Goal: Task Accomplishment & Management: Use online tool/utility

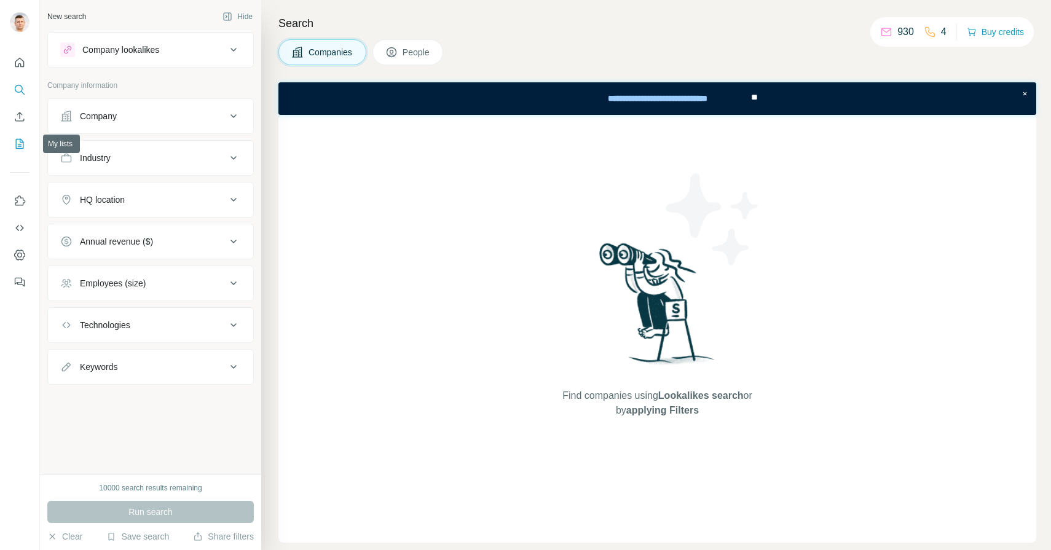
click at [14, 142] on icon "My lists" at bounding box center [20, 144] width 12 height 12
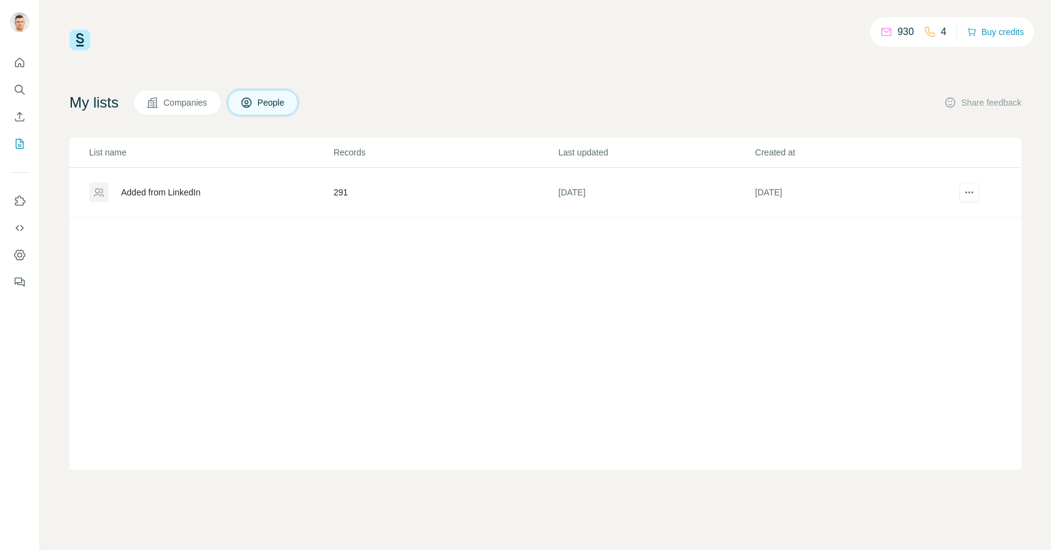
click at [190, 194] on div "Added from LinkedIn" at bounding box center [160, 192] width 79 height 12
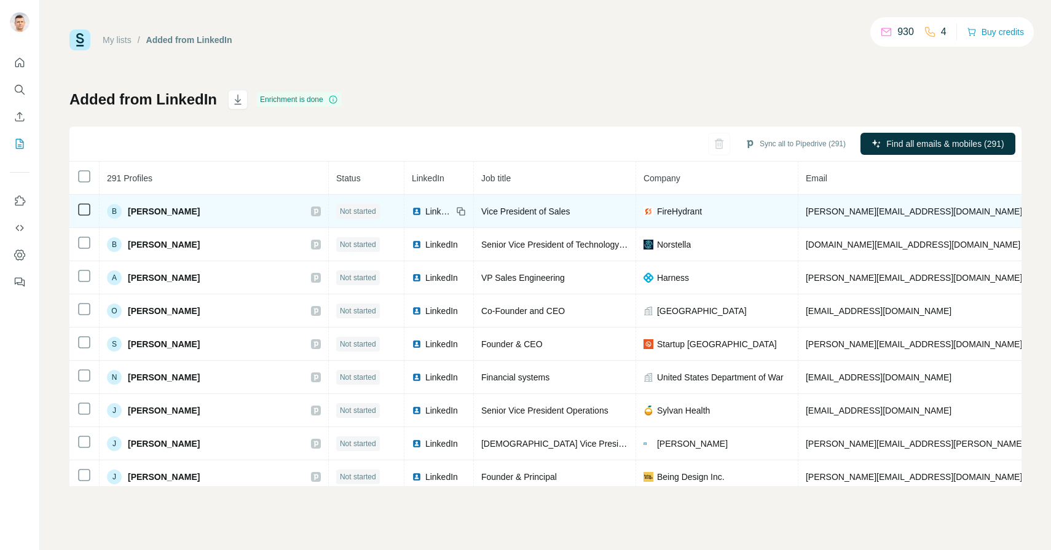
click at [176, 210] on span "[PERSON_NAME]" at bounding box center [164, 211] width 72 height 12
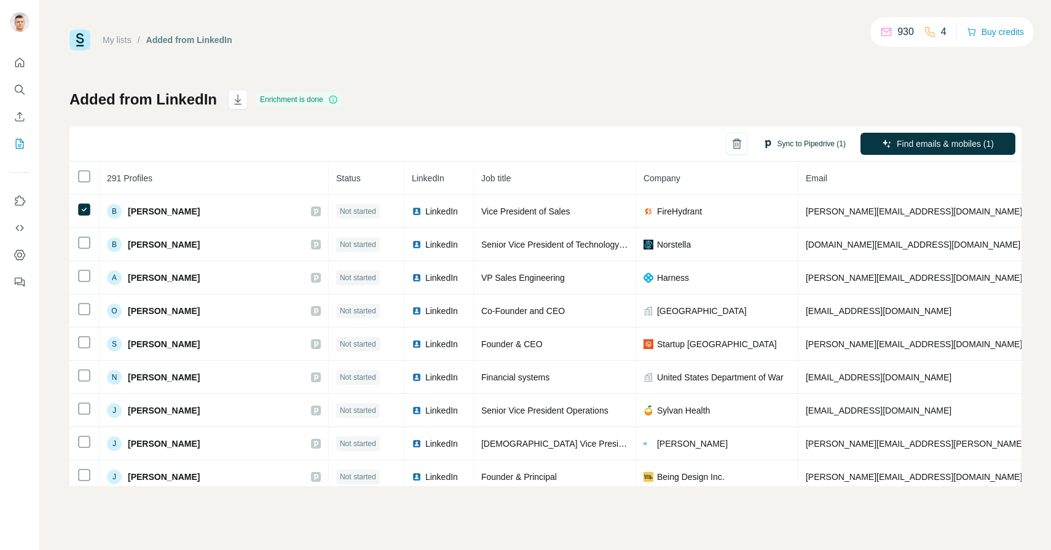
click at [791, 146] on button "Sync to Pipedrive (1)" at bounding box center [804, 144] width 100 height 18
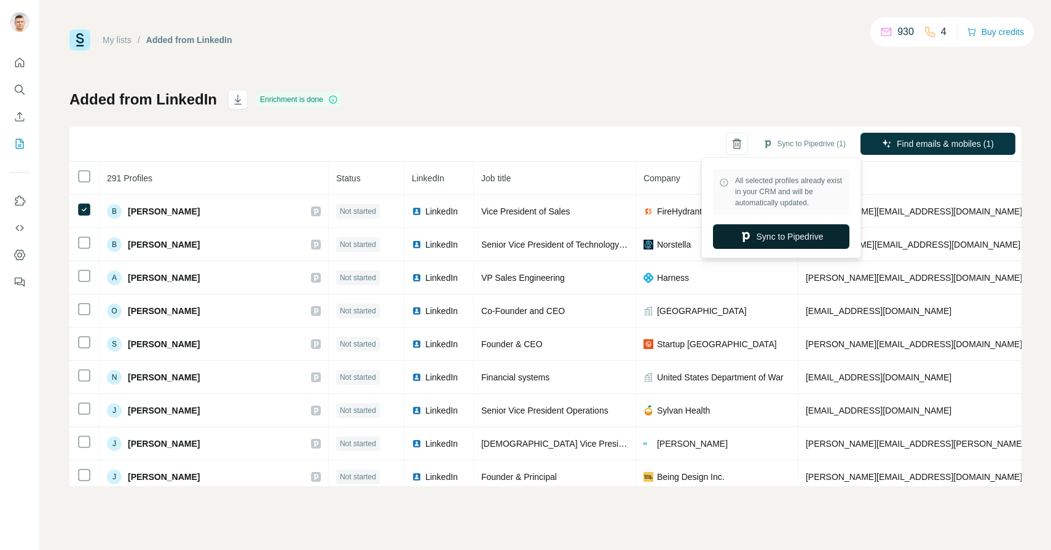
click at [783, 241] on button "Sync to Pipedrive" at bounding box center [781, 236] width 136 height 25
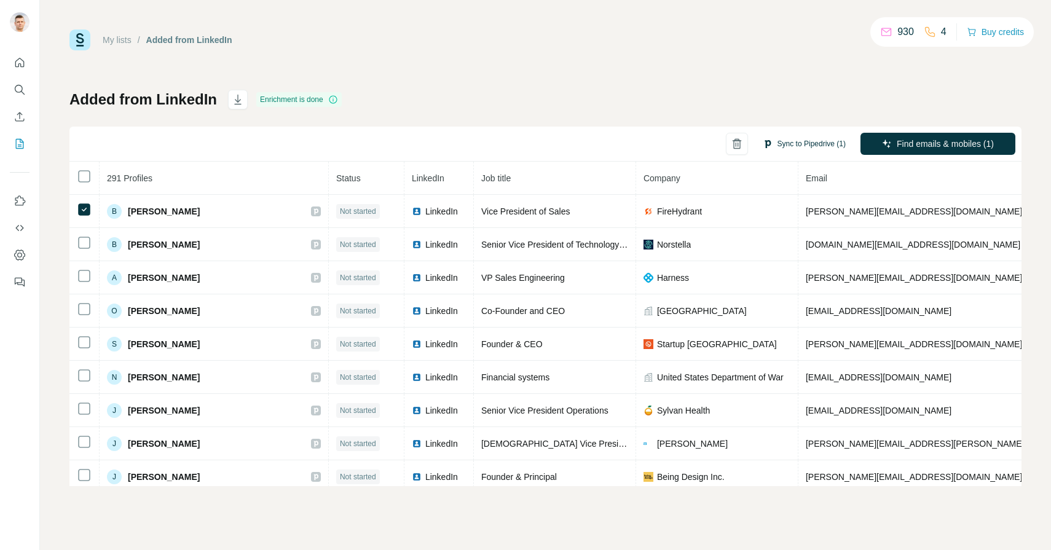
click at [788, 147] on button "Sync to Pipedrive (1)" at bounding box center [804, 144] width 100 height 18
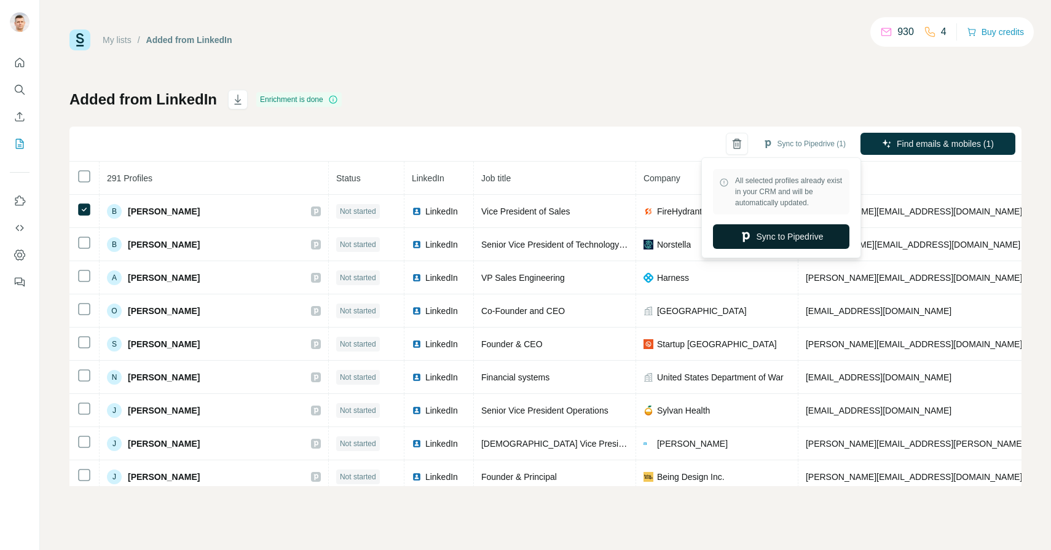
click at [774, 237] on button "Sync to Pipedrive" at bounding box center [781, 236] width 136 height 25
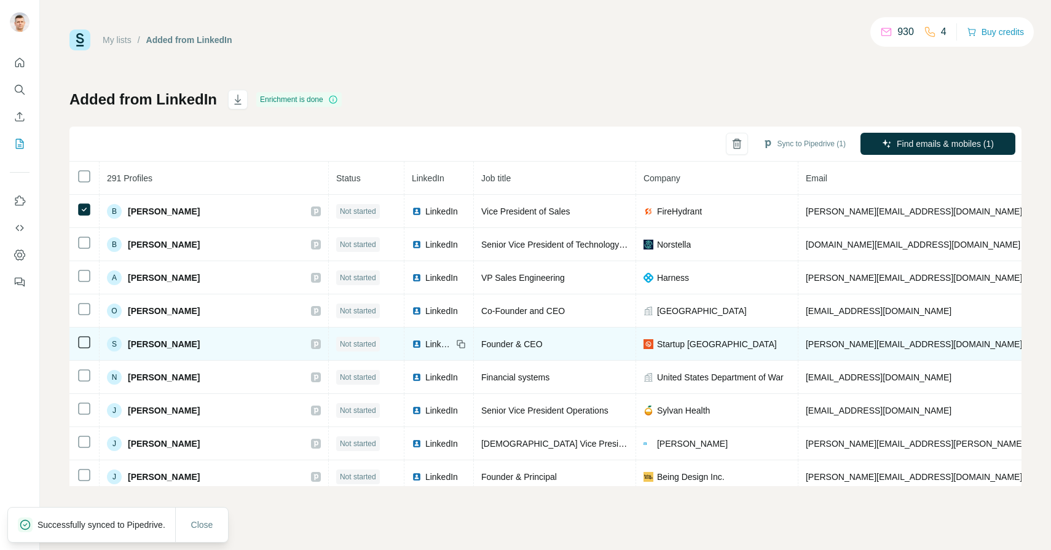
scroll to position [0, 1]
